Goal: Check status: Check status

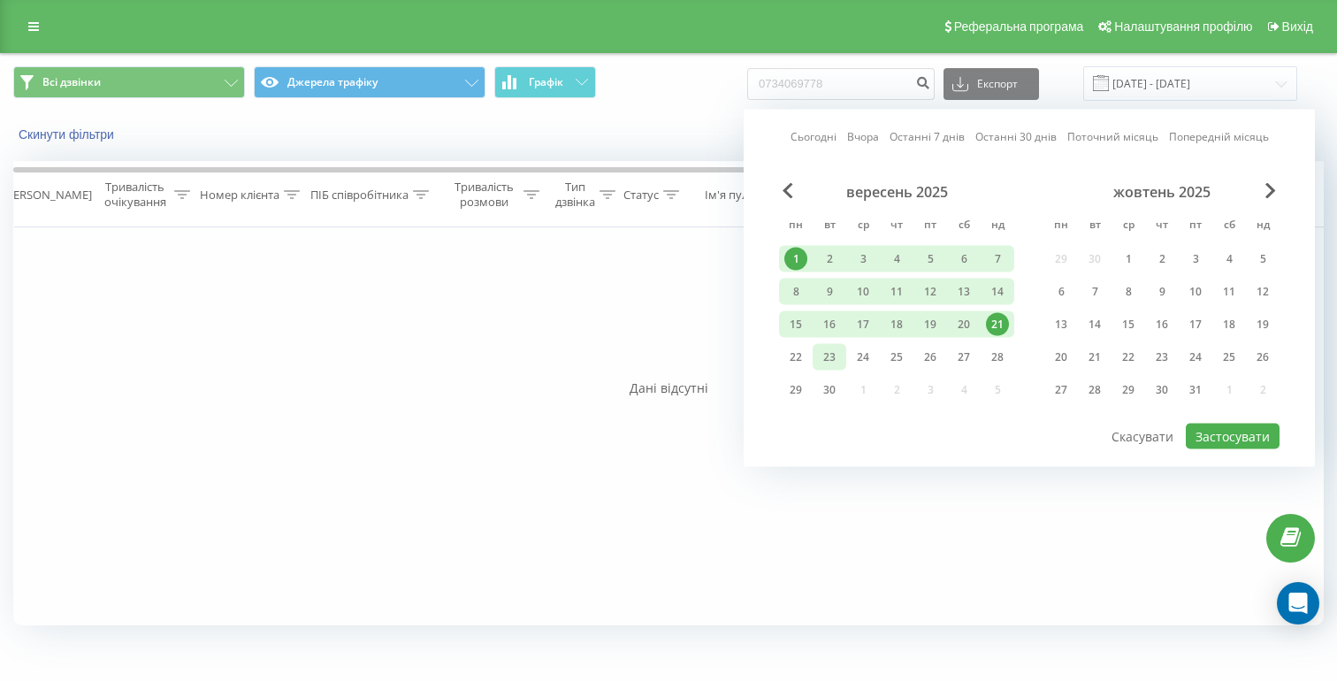
click at [835, 354] on div "23" at bounding box center [829, 357] width 23 height 23
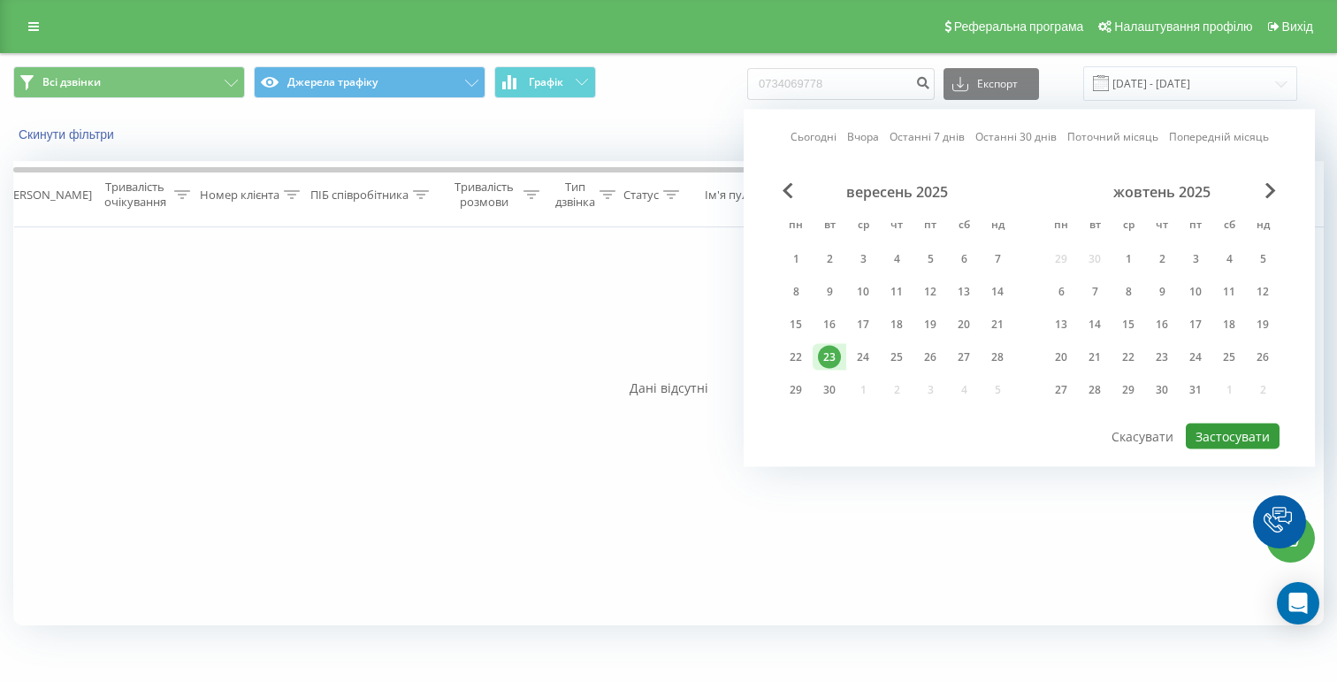
click at [1208, 436] on button "Застосувати" at bounding box center [1233, 436] width 94 height 26
type input "23.09.2025 - 23.09.2025"
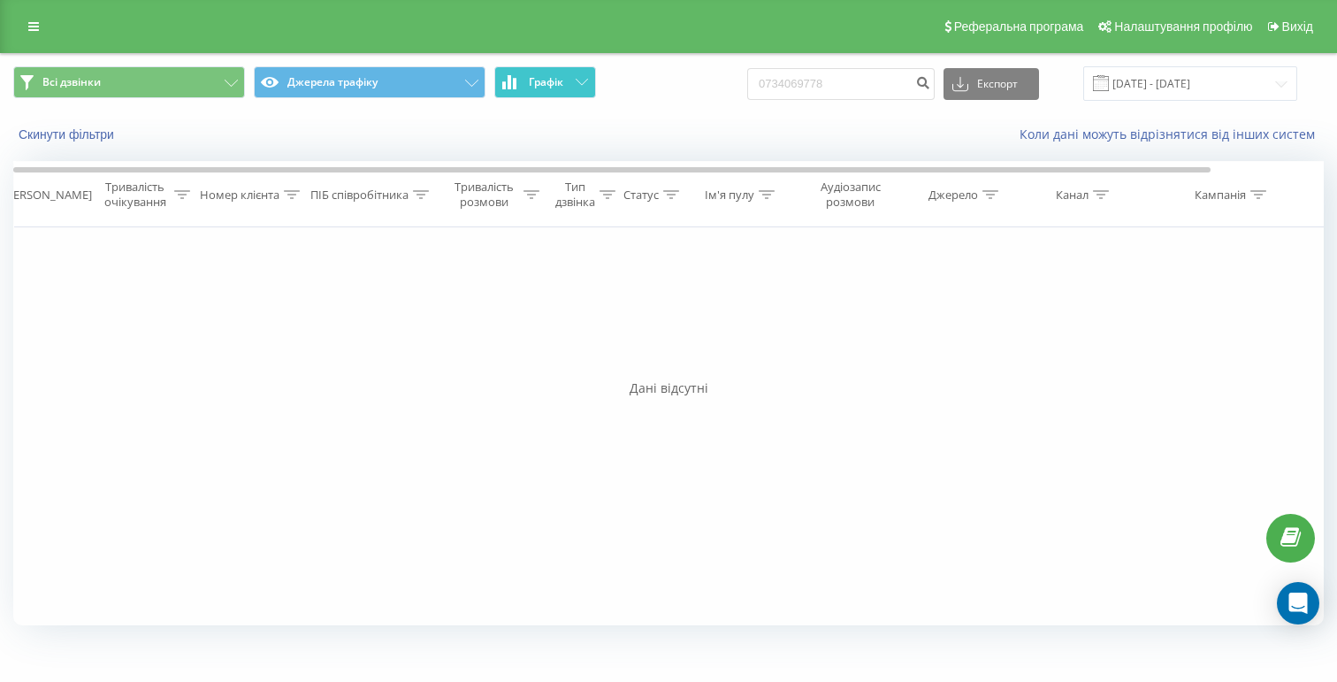
click at [552, 92] on button "Графік" at bounding box center [545, 82] width 102 height 32
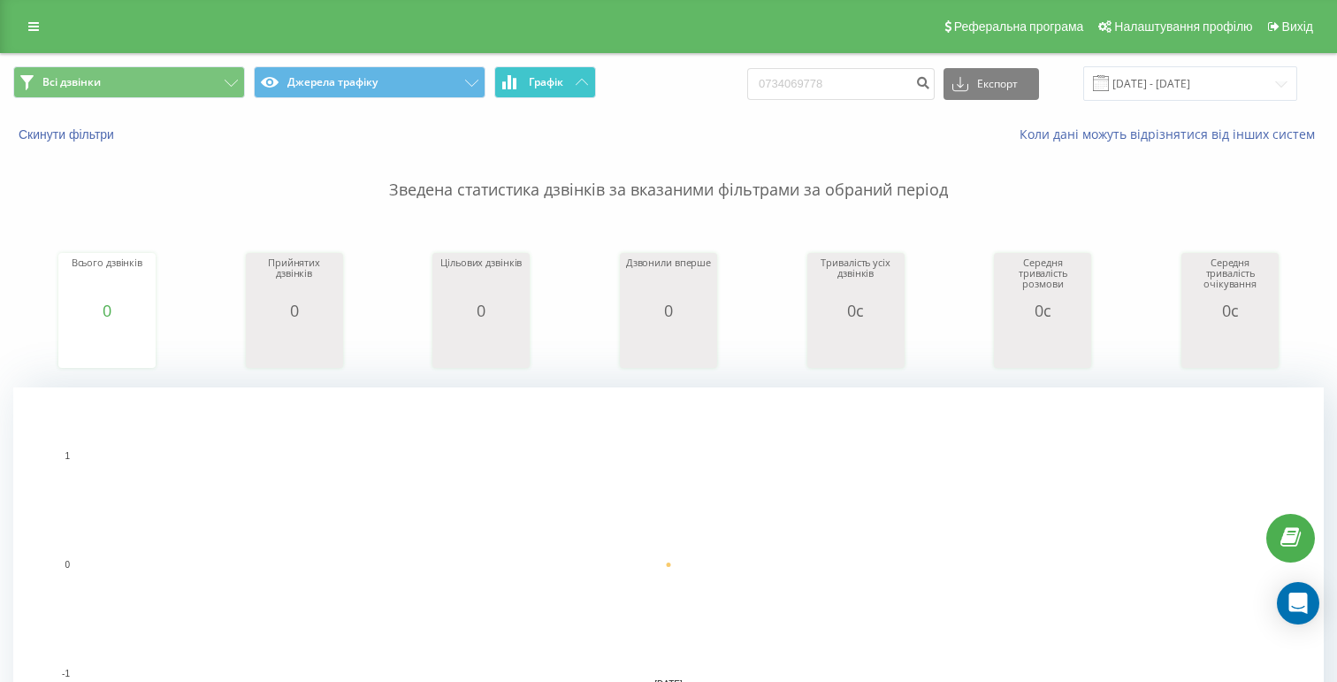
click at [552, 92] on button "Графік" at bounding box center [545, 82] width 102 height 32
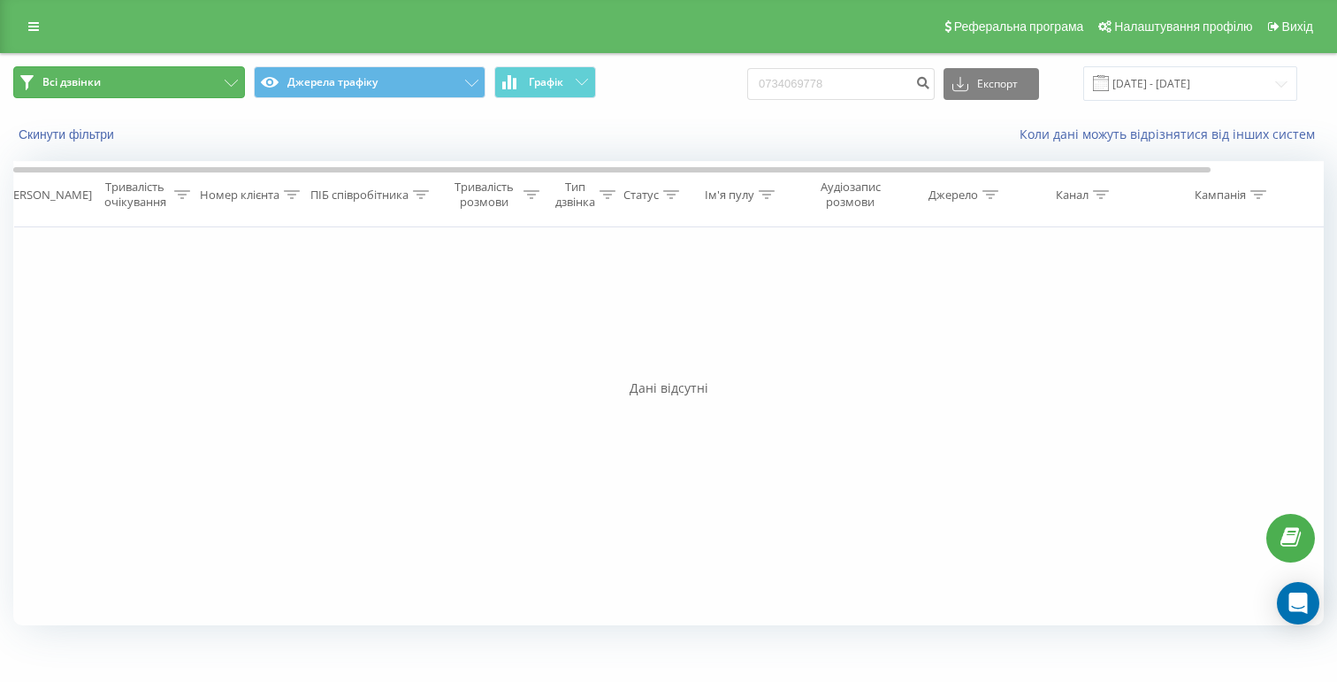
click at [117, 70] on button "Всі дзвінки" at bounding box center [129, 82] width 232 height 32
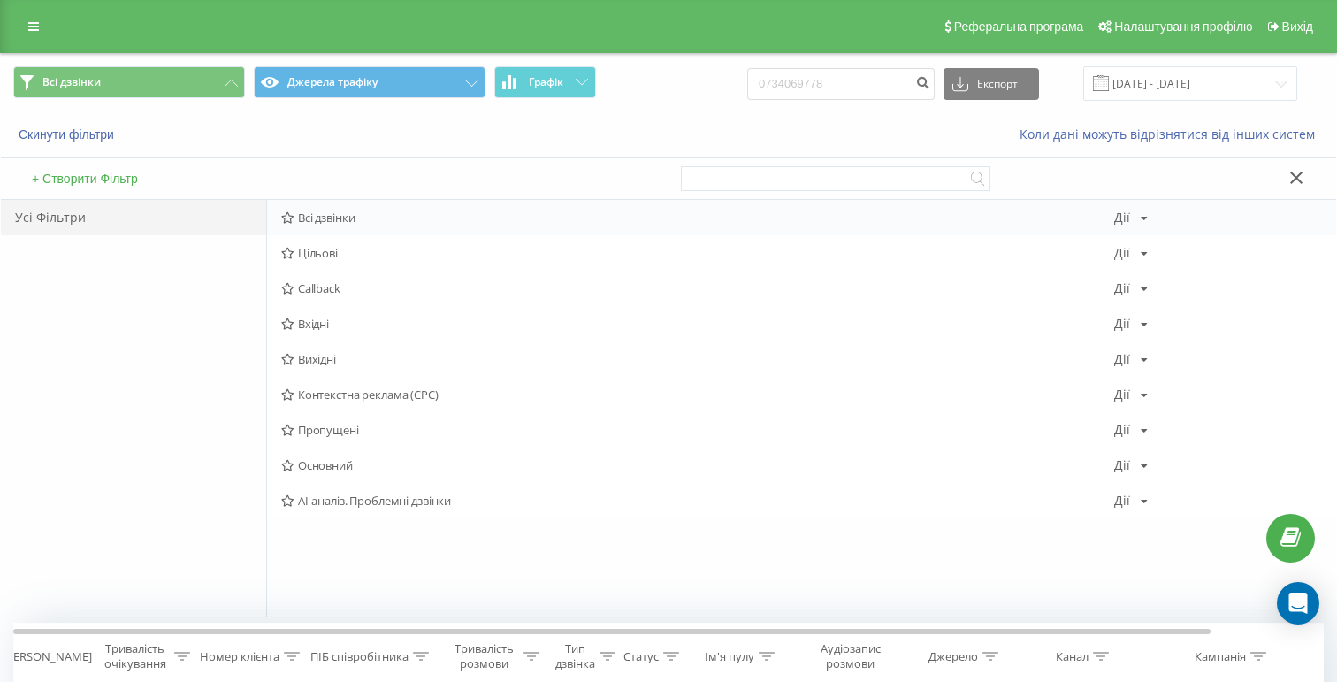
click at [289, 225] on div "Всі дзвінки Дії Редагувати Копіювати Видалити За замовчуванням Поділитися" at bounding box center [801, 217] width 1069 height 35
click at [288, 220] on icon at bounding box center [287, 217] width 13 height 11
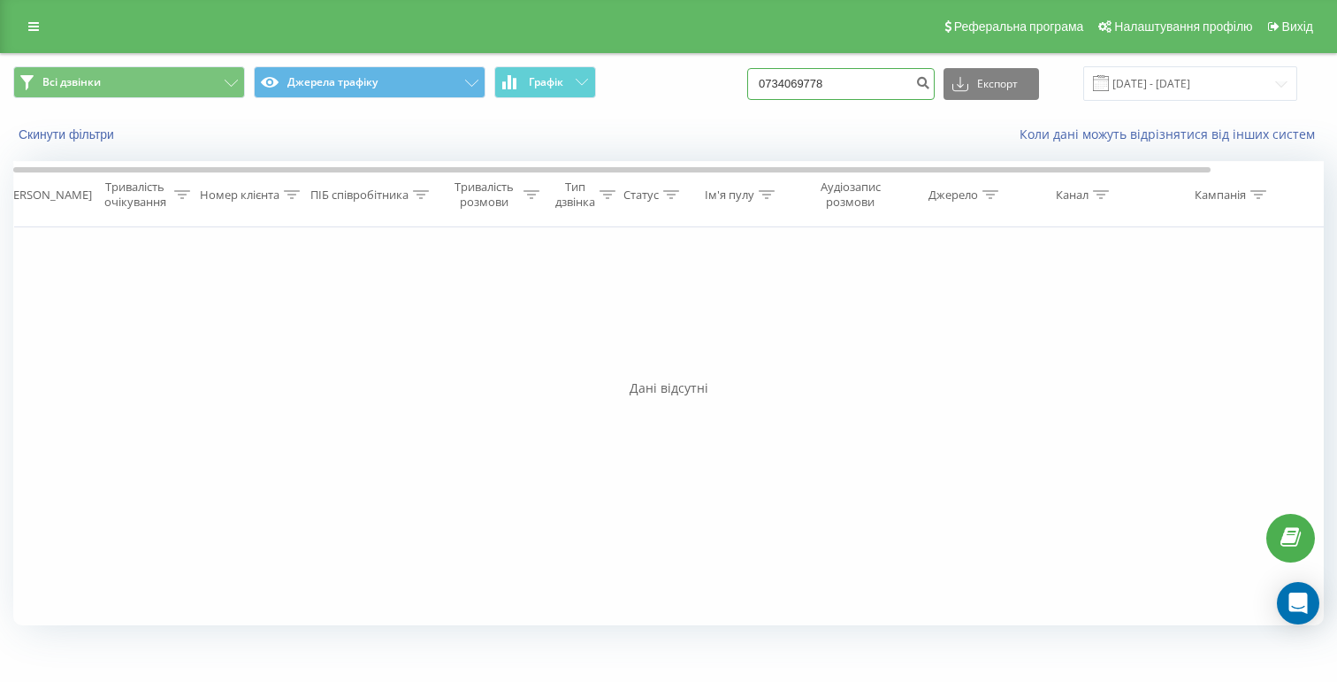
click at [901, 94] on input "0734069778" at bounding box center [840, 84] width 187 height 32
type input "0"
click at [934, 89] on button "submit" at bounding box center [923, 84] width 24 height 32
click at [899, 85] on input "0734069778" at bounding box center [840, 84] width 187 height 32
click at [843, 87] on input "0734069778" at bounding box center [840, 84] width 187 height 32
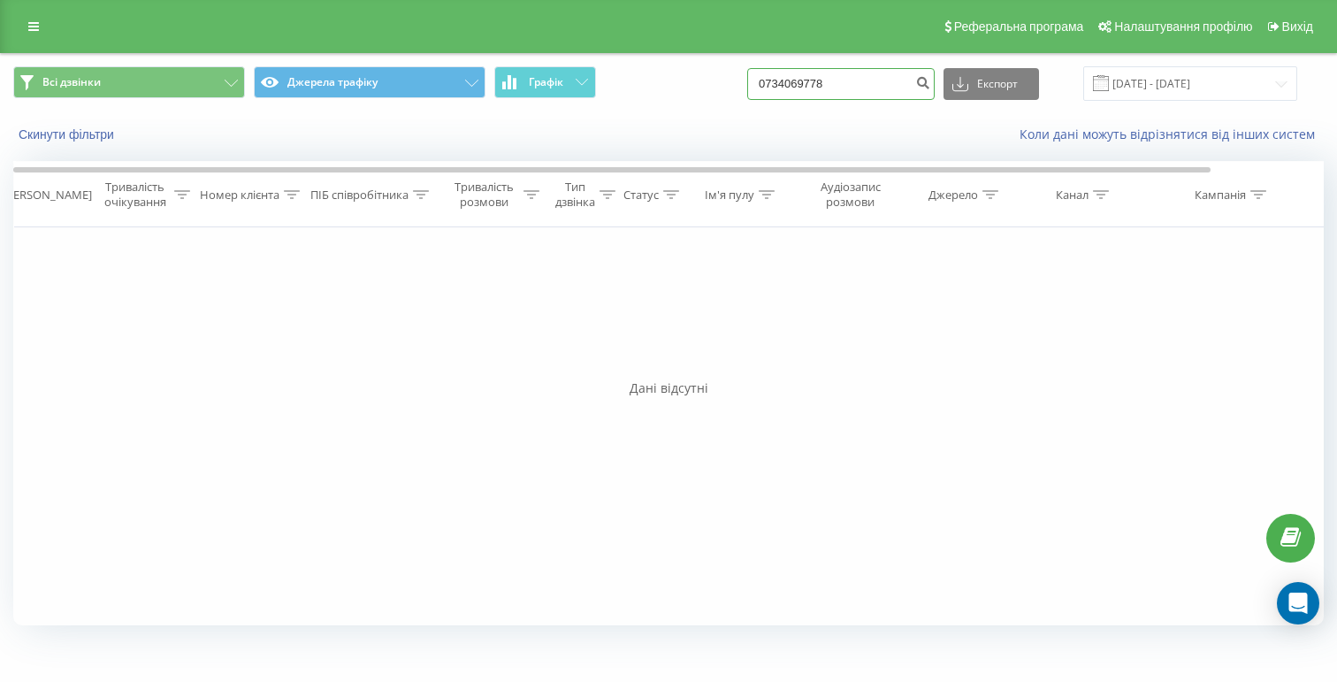
click at [843, 87] on input "0734069778" at bounding box center [840, 84] width 187 height 32
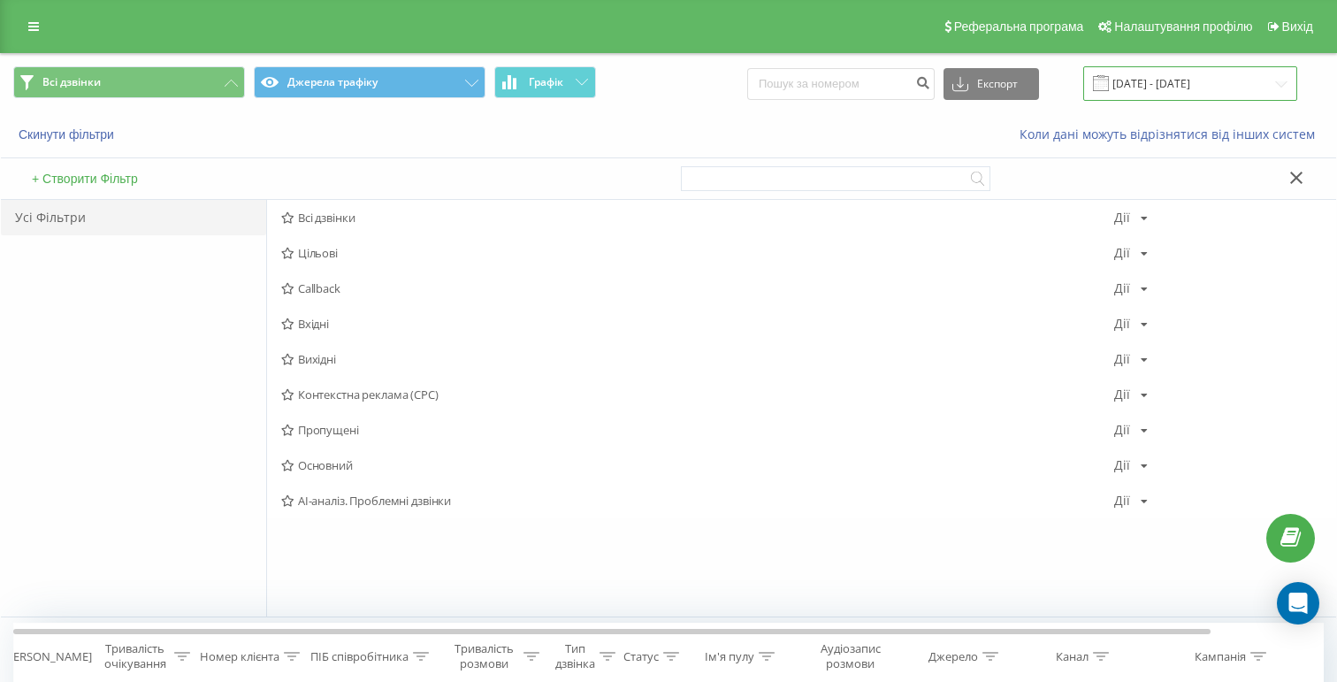
click at [1127, 84] on input "23.09.2025 - 23.09.2025" at bounding box center [1190, 83] width 214 height 34
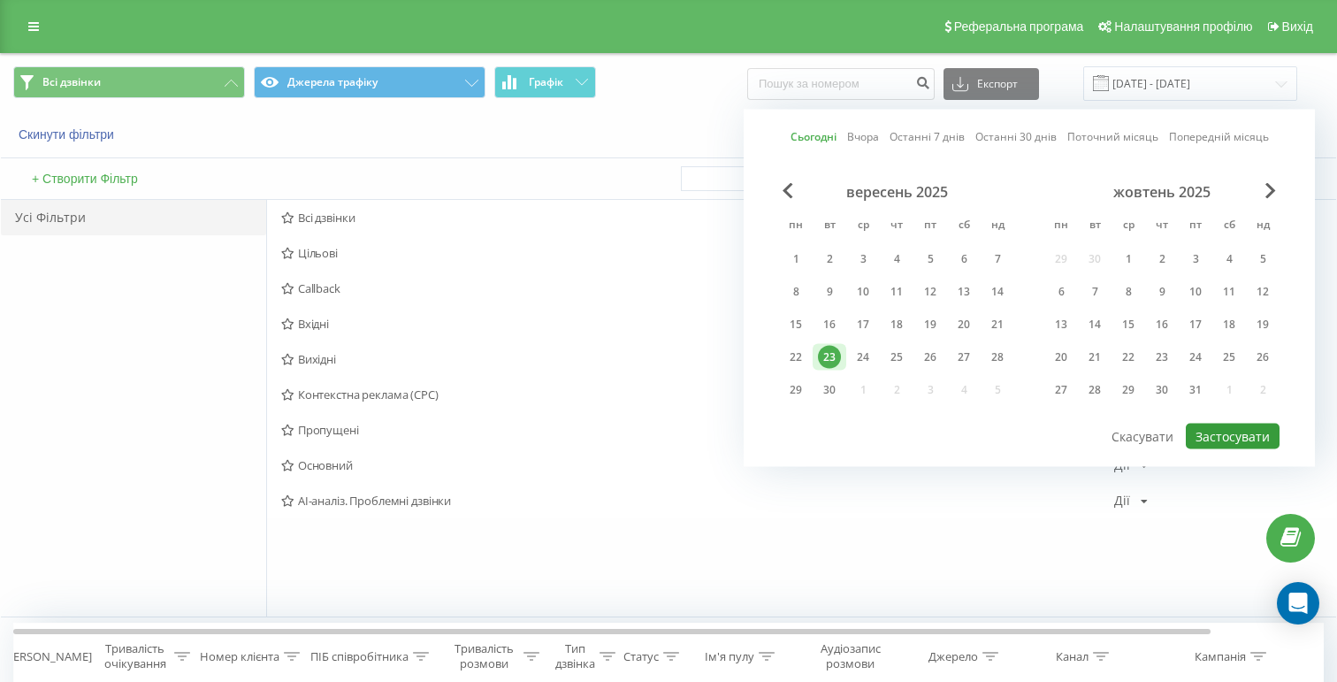
click at [1229, 446] on button "Застосувати" at bounding box center [1233, 436] width 94 height 26
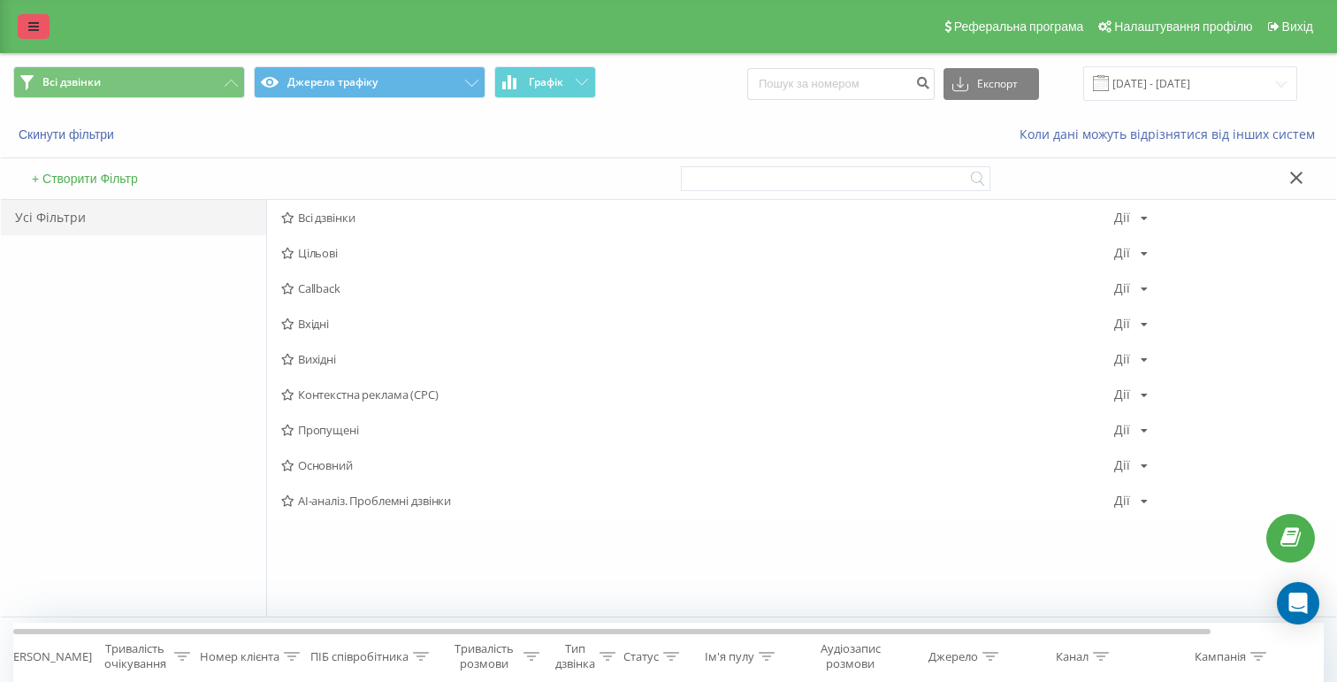
click at [29, 16] on link at bounding box center [34, 26] width 32 height 25
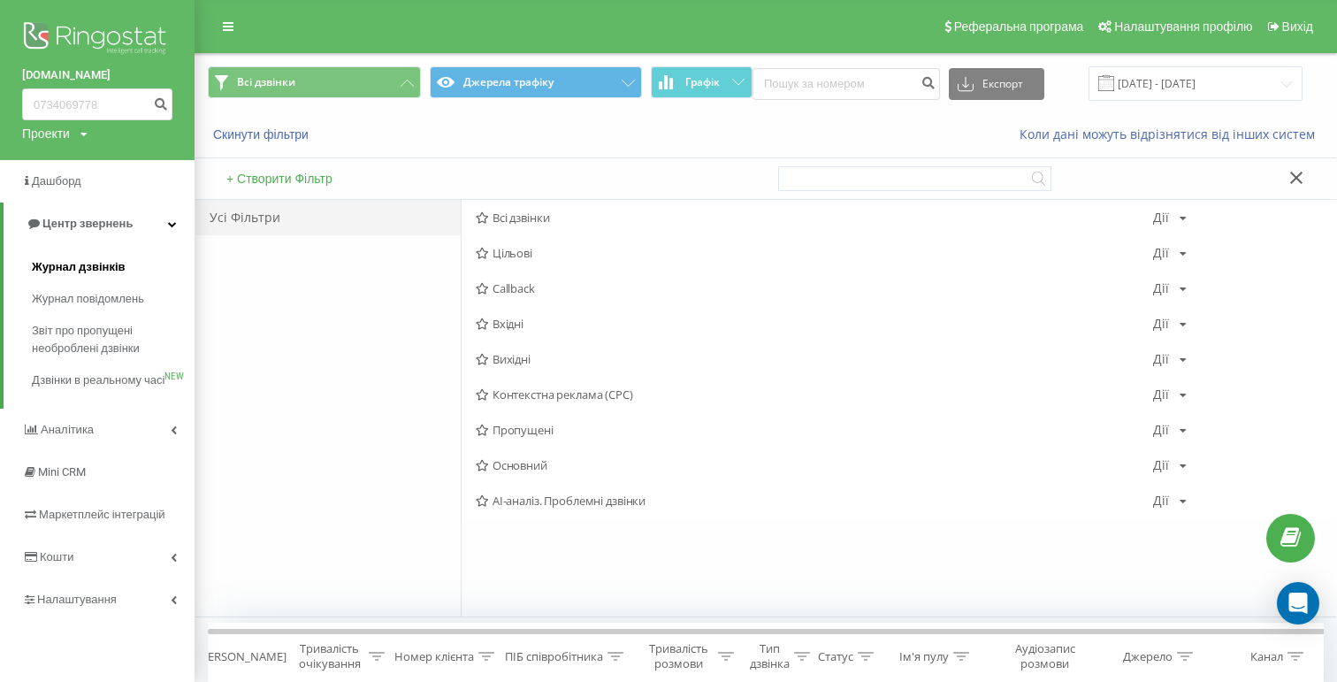
click at [72, 263] on span "Журнал дзвінків" at bounding box center [79, 267] width 94 height 18
click at [75, 310] on link "Журнал повідомлень" at bounding box center [113, 299] width 163 height 32
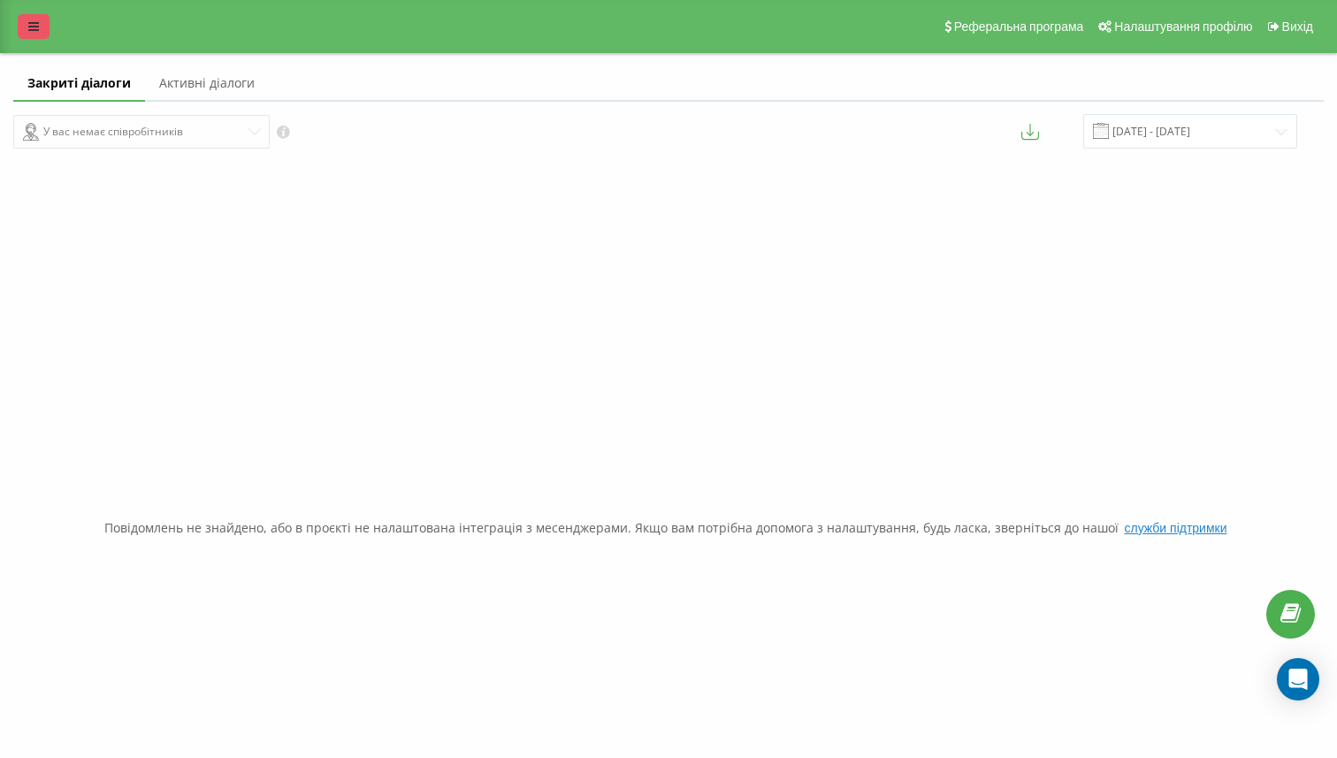
click at [24, 22] on link at bounding box center [34, 26] width 32 height 25
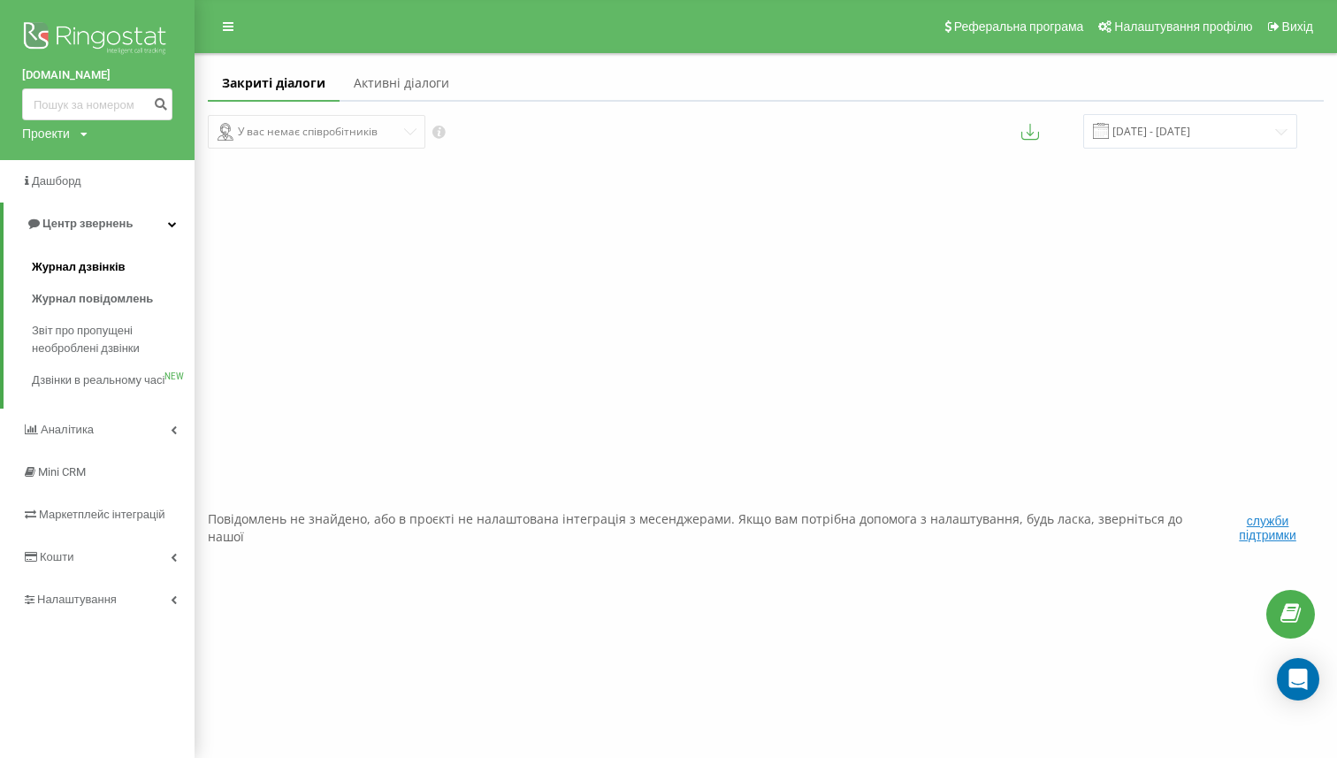
click at [67, 273] on span "Журнал дзвінків" at bounding box center [79, 267] width 94 height 18
